Goal: Check status: Check status

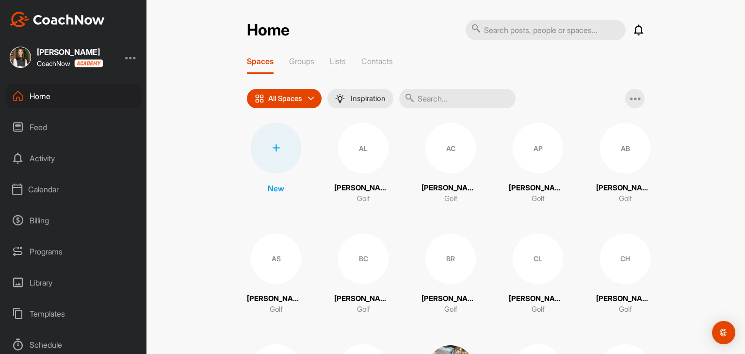
click at [48, 187] on div "Calendar" at bounding box center [73, 189] width 137 height 24
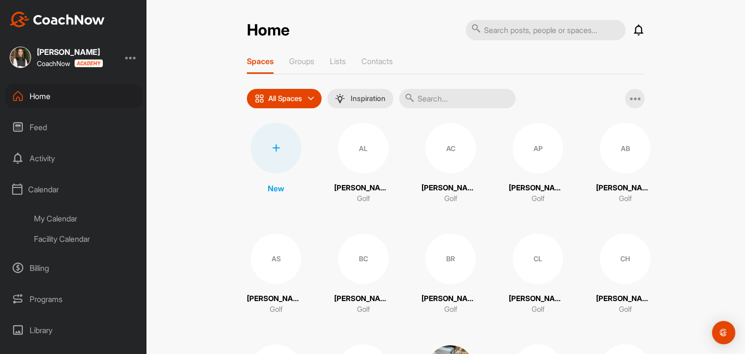
click at [52, 241] on div "Facility Calendar" at bounding box center [84, 238] width 115 height 20
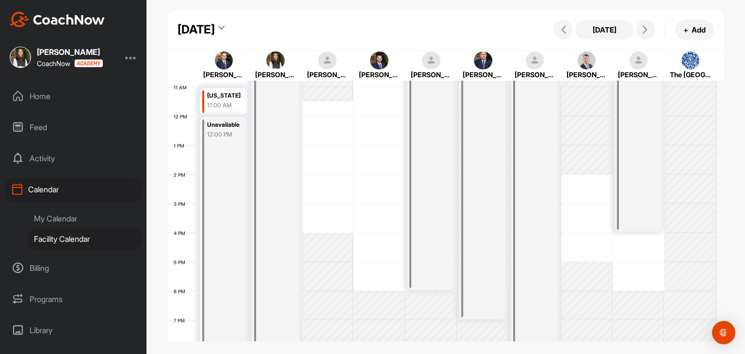
scroll to position [217, 0]
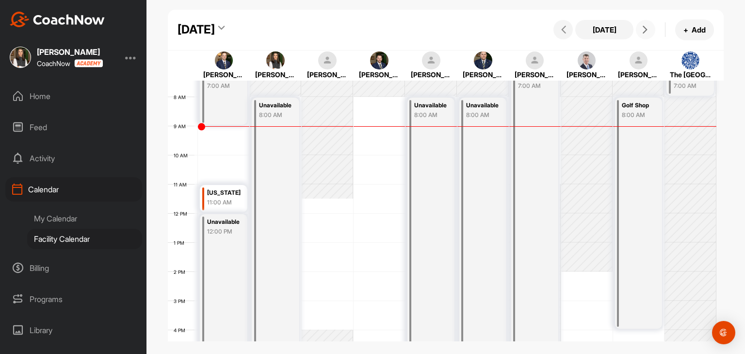
click at [644, 31] on icon at bounding box center [645, 30] width 8 height 8
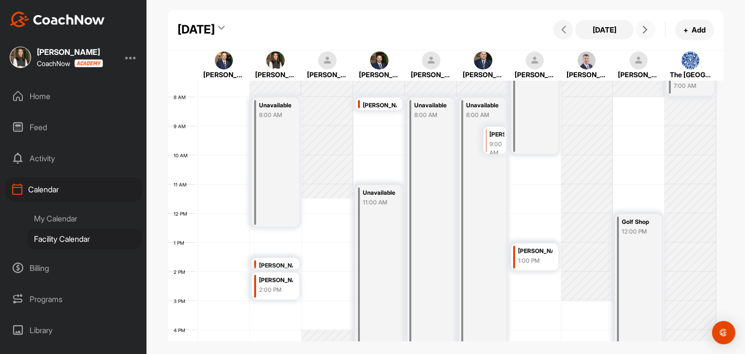
click at [648, 36] on button at bounding box center [645, 29] width 19 height 19
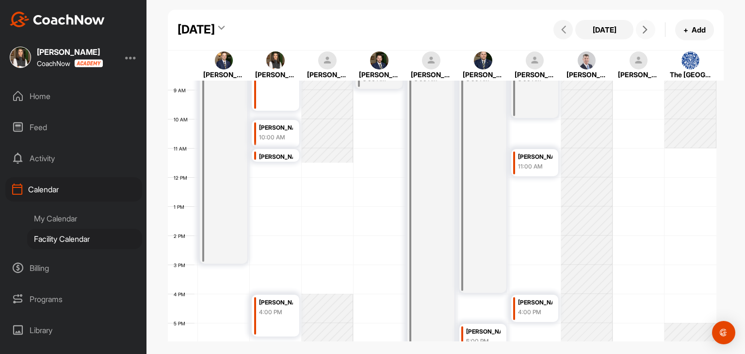
scroll to position [265, 0]
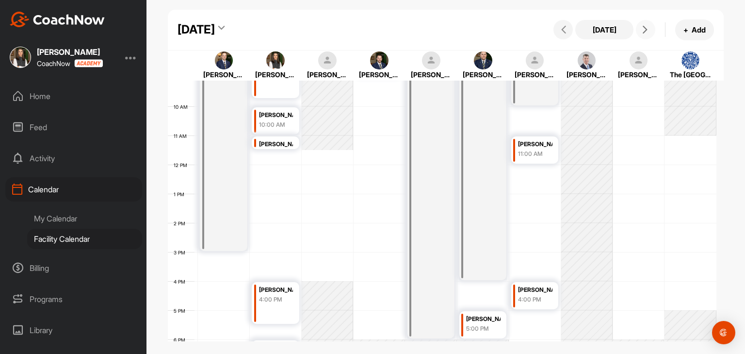
click at [647, 31] on icon at bounding box center [645, 30] width 8 height 8
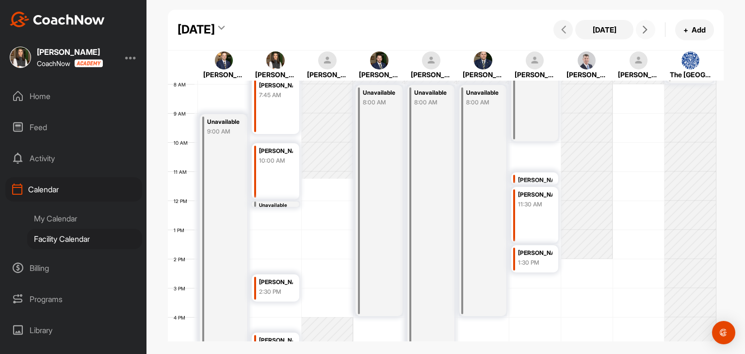
scroll to position [217, 0]
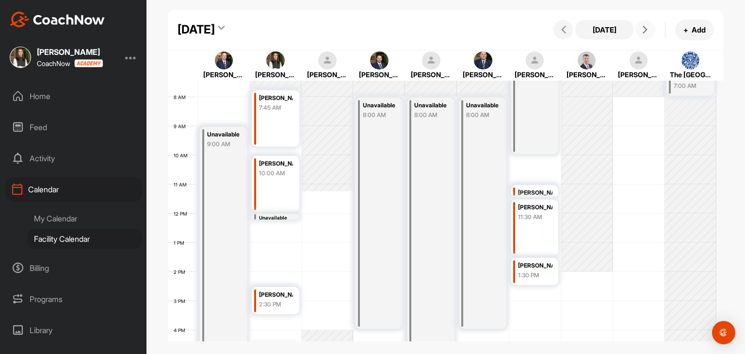
click at [642, 35] on button at bounding box center [645, 29] width 19 height 19
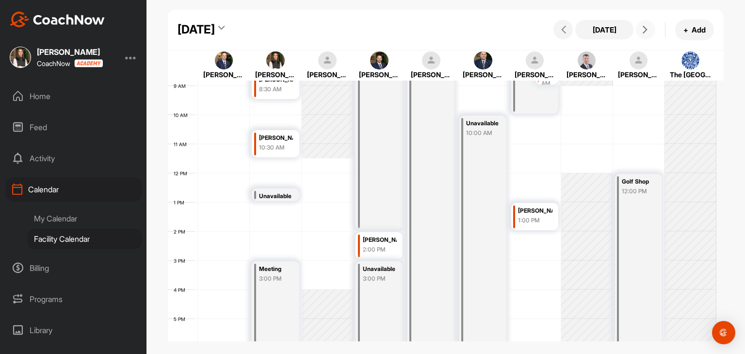
scroll to position [265, 0]
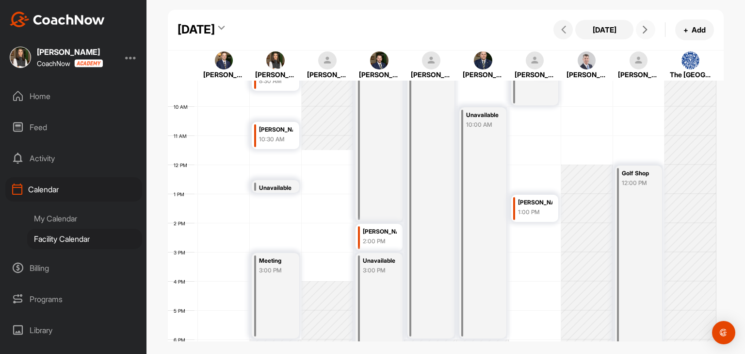
click at [262, 314] on div "Meeting 3:00 PM" at bounding box center [275, 295] width 47 height 85
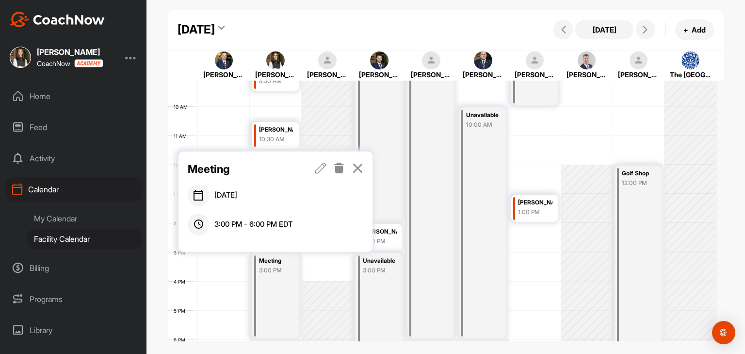
click at [324, 170] on icon at bounding box center [320, 167] width 11 height 11
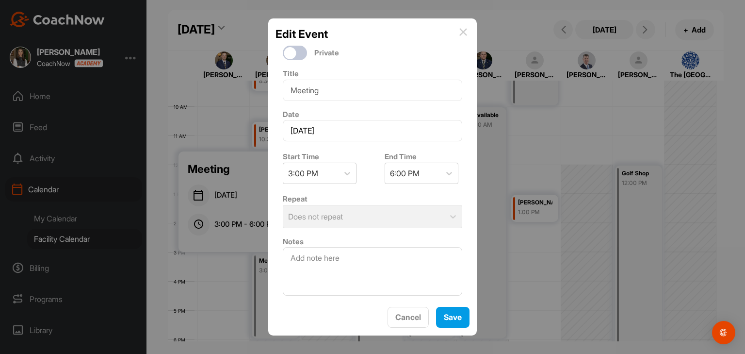
click at [464, 33] on img at bounding box center [463, 32] width 8 height 8
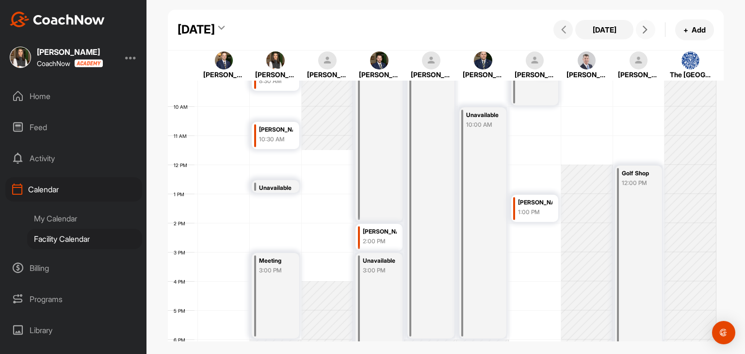
click at [647, 25] on button at bounding box center [645, 29] width 19 height 19
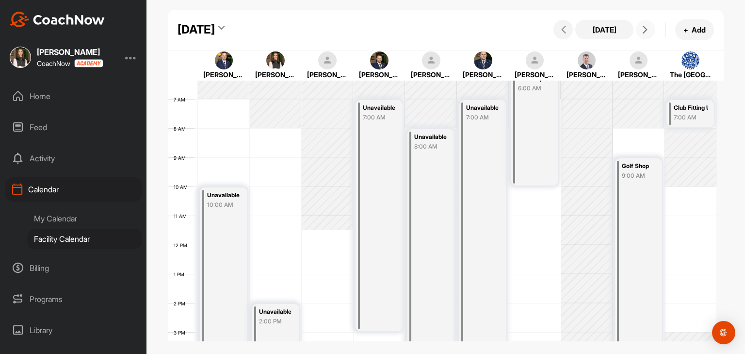
scroll to position [168, 0]
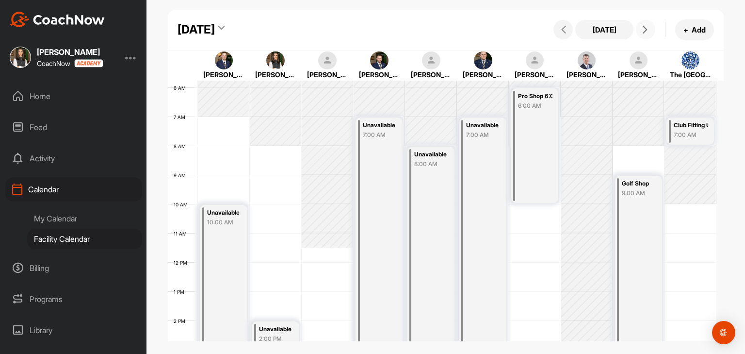
click at [645, 28] on icon at bounding box center [645, 30] width 8 height 8
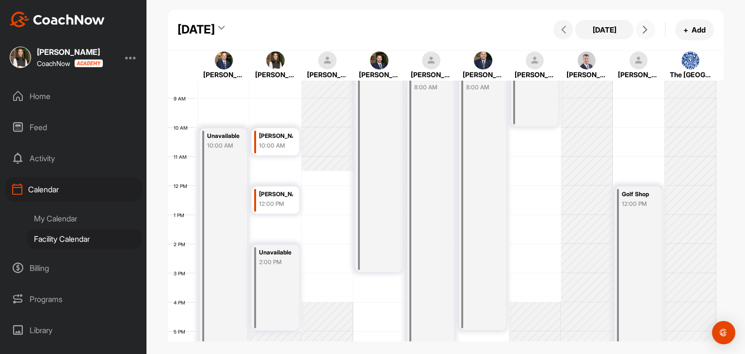
scroll to position [216, 0]
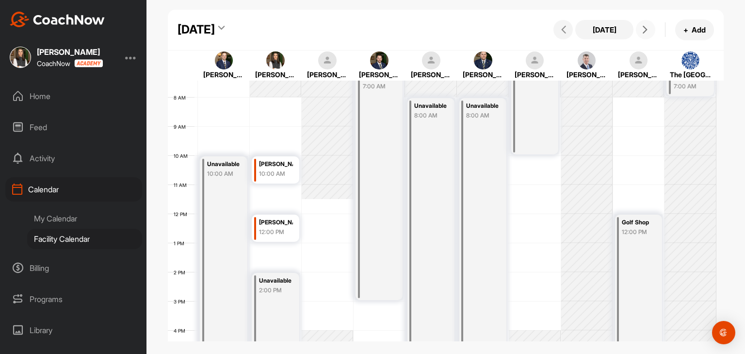
click at [641, 34] on button at bounding box center [645, 29] width 19 height 19
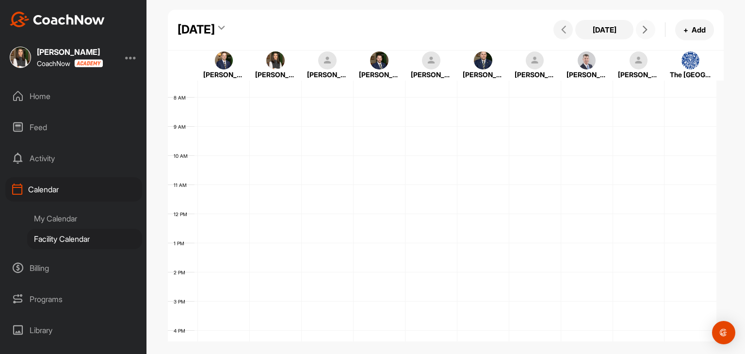
scroll to position [168, 0]
